Goal: Contribute content

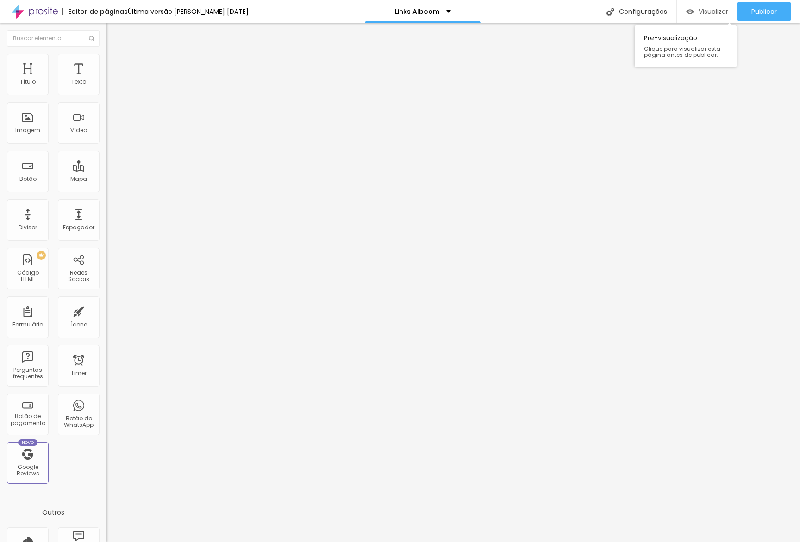
click at [703, 6] on div "Visualizar" at bounding box center [707, 11] width 42 height 19
click at [106, 87] on input "🚀 Workshop Alboom [PERSON_NAME][GEOGRAPHIC_DATA]" at bounding box center [161, 82] width 111 height 9
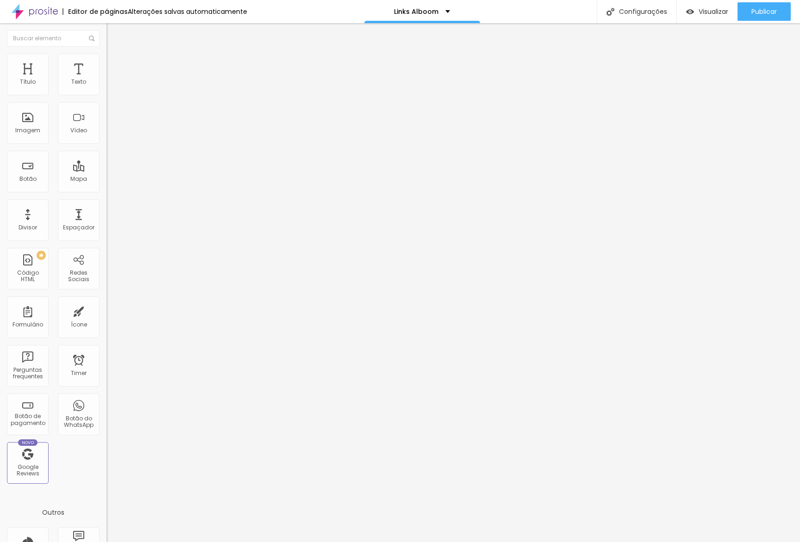
drag, startPoint x: 33, startPoint y: 104, endPoint x: 0, endPoint y: 105, distance: 33.3
click at [106, 105] on div "Texto 🚀 LIVE DE LANÇAMENTO: Proof 3.0 Alinhamento [GEOGRAPHIC_DATA] Link URL [U…" at bounding box center [159, 142] width 106 height 140
click at [106, 87] on input "🚀 LIVE DE LANÇAMENTO: Proof 3.0" at bounding box center [161, 82] width 111 height 9
drag, startPoint x: 16, startPoint y: 105, endPoint x: 10, endPoint y: 105, distance: 5.6
click at [106, 87] on input "🚀 LIVE DE LANÇAMENTO: Proof 3.0" at bounding box center [161, 82] width 111 height 9
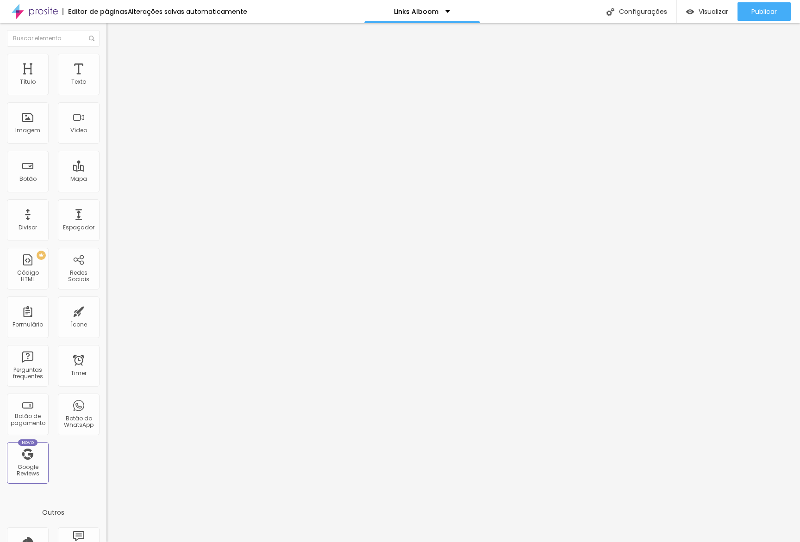
type input "🚀 LIVE DE LANÇAMENTO: Proof 3.0"
click at [106, 191] on input "[URL][DOMAIN_NAME]" at bounding box center [161, 185] width 111 height 9
paste input "[DOMAIN_NAME][URL]"
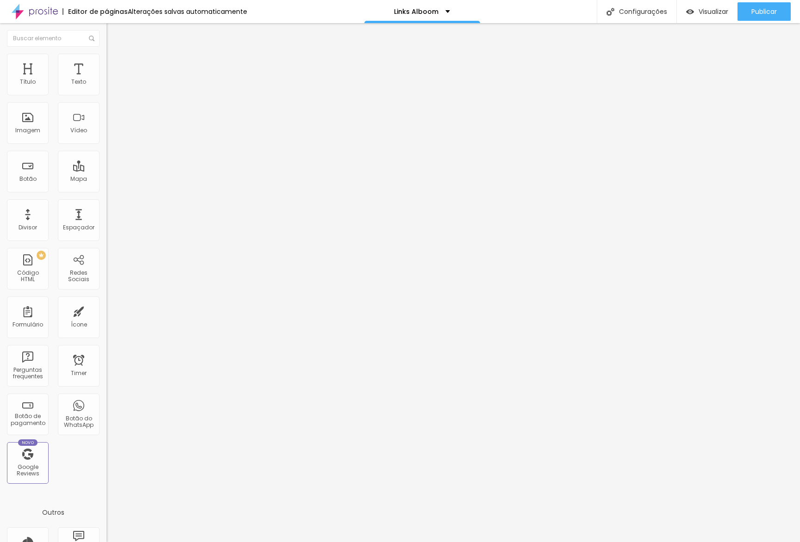
scroll to position [0, 0]
drag, startPoint x: 55, startPoint y: 194, endPoint x: 0, endPoint y: 193, distance: 54.6
click at [106, 193] on div "Texto 🚀 LIVE DE LANÇAMENTO: Proof 3.0 Alinhamento [GEOGRAPHIC_DATA] Normal Gran…" at bounding box center [159, 142] width 106 height 140
type input "[DOMAIN_NAME][URL]"
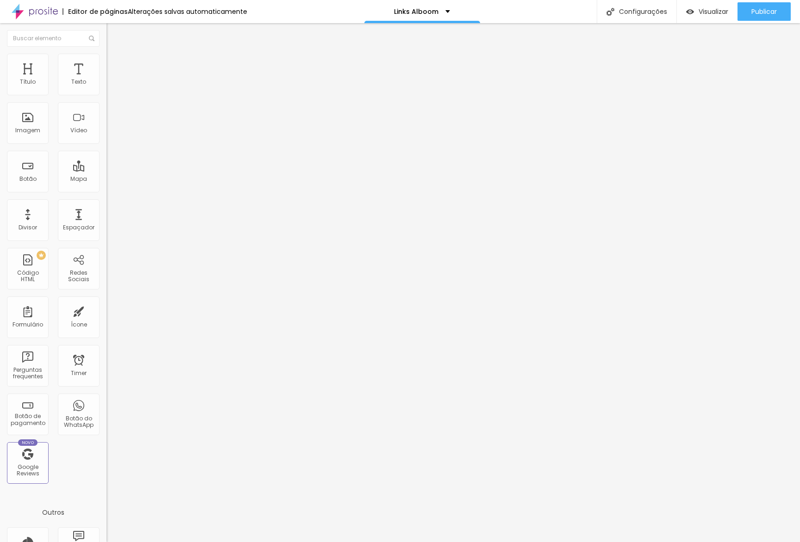
click at [115, 65] on span "Avançado" at bounding box center [130, 69] width 31 height 8
drag, startPoint x: 92, startPoint y: 241, endPoint x: 91, endPoint y: 218, distance: 23.6
click at [106, 409] on div at bounding box center [159, 409] width 106 height 0
drag, startPoint x: 91, startPoint y: 218, endPoint x: 91, endPoint y: 201, distance: 16.2
click at [106, 398] on li "Tablet" at bounding box center [159, 401] width 106 height 6
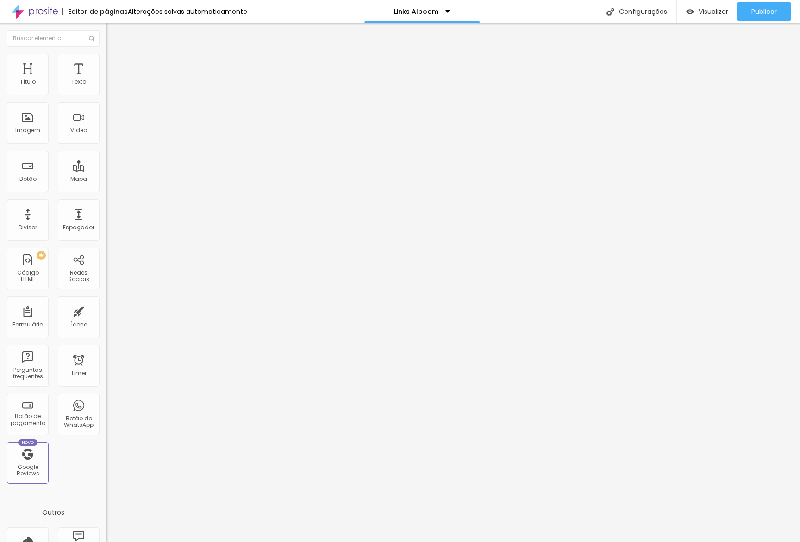
click at [106, 393] on li "Celular" at bounding box center [159, 396] width 106 height 6
click at [106, 404] on div at bounding box center [159, 404] width 106 height 0
click at [106, 398] on div at bounding box center [159, 398] width 106 height 0
click at [770, 15] on span "Publicar" at bounding box center [763, 11] width 25 height 7
click at [735, 68] on link "Visualizar página" at bounding box center [738, 71] width 83 height 6
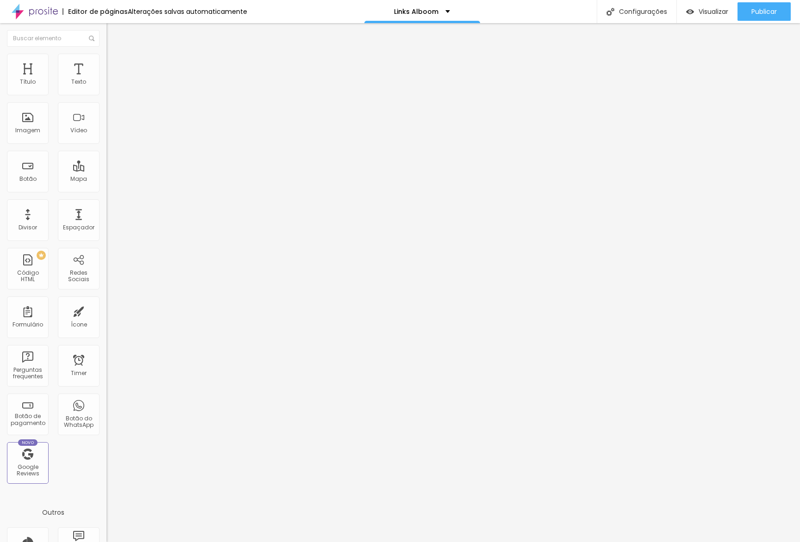
drag, startPoint x: 77, startPoint y: 102, endPoint x: 88, endPoint y: 104, distance: 11.8
click at [106, 87] on input "🚀 LIVE DE LANÇAMENTO: Proof 3.0" at bounding box center [161, 82] width 111 height 9
click at [106, 87] on input "🚀 LIVE DE LANÇAMENTO do Proof 3.0" at bounding box center [161, 82] width 111 height 9
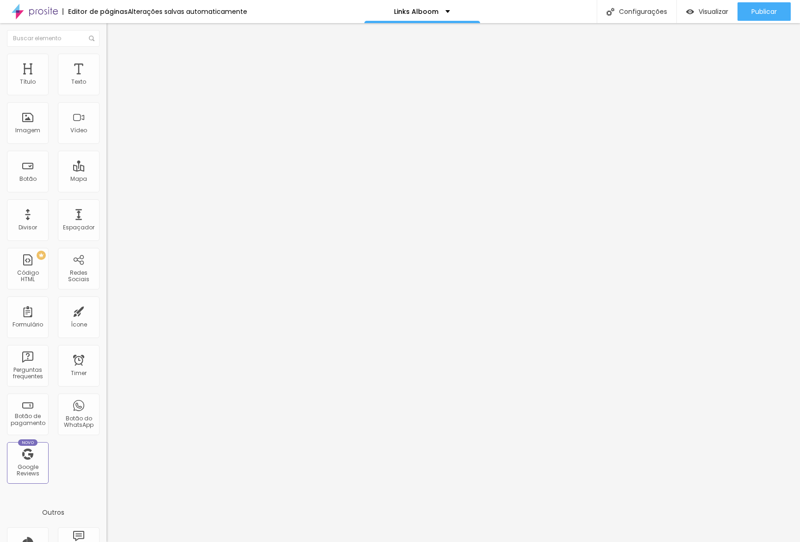
type input "🚀 LIVE DE LANÇAMENTO do Proof Gallery 3.0"
click at [755, 11] on span "Publicar" at bounding box center [763, 11] width 25 height 7
click at [740, 68] on link "Visualizar página" at bounding box center [738, 71] width 83 height 6
drag, startPoint x: 56, startPoint y: 193, endPoint x: 92, endPoint y: 189, distance: 35.8
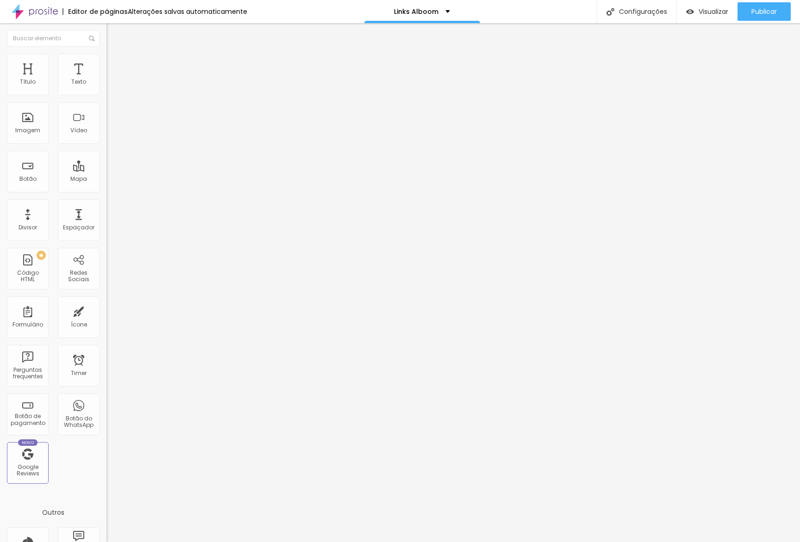
click at [106, 189] on input "[DOMAIN_NAME][URL]" at bounding box center [161, 185] width 111 height 9
drag, startPoint x: 55, startPoint y: 191, endPoint x: 2, endPoint y: 192, distance: 52.8
click at [106, 193] on div "Texto 🚀 LIVE DE LANÇAMENTO do Proof Gallery 3.0 Alinhamento [GEOGRAPHIC_DATA] N…" at bounding box center [159, 142] width 106 height 140
type input "/live-lancamento-proof-3"
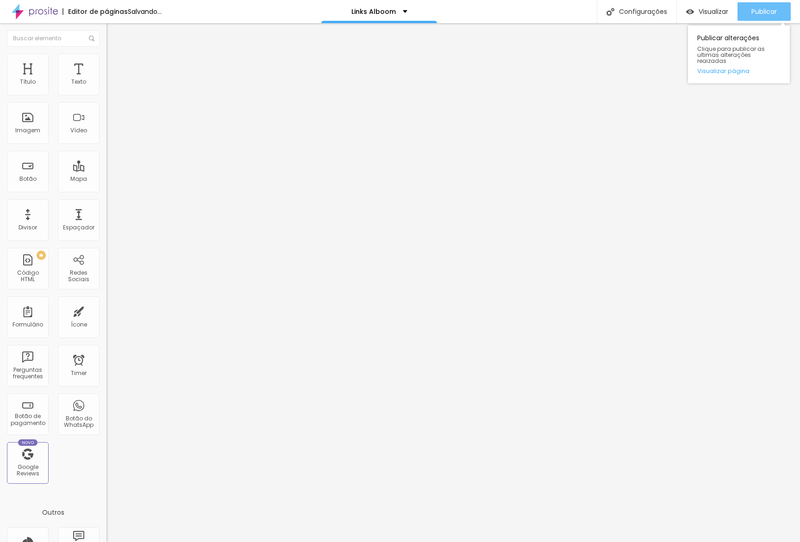
click at [747, 11] on button "Publicar" at bounding box center [763, 11] width 53 height 19
